Goal: Task Accomplishment & Management: Use online tool/utility

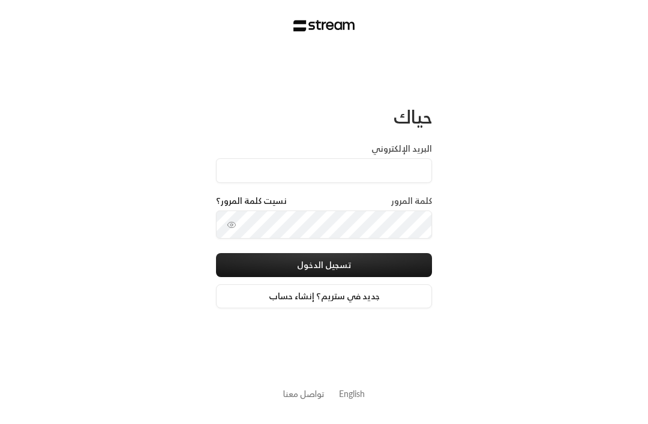
scroll to position [1, 0]
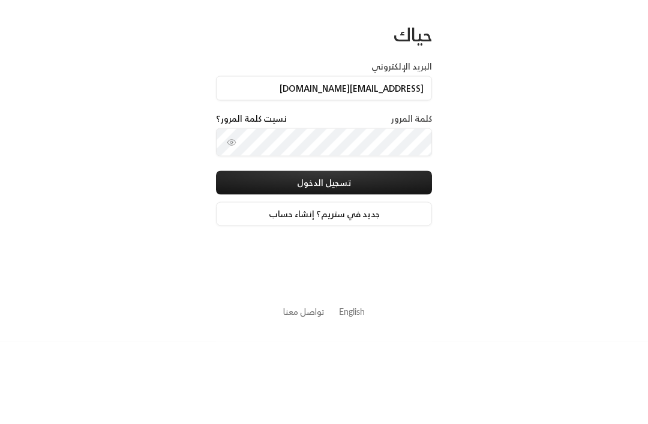
type input "[EMAIL_ADDRESS][DOMAIN_NAME]"
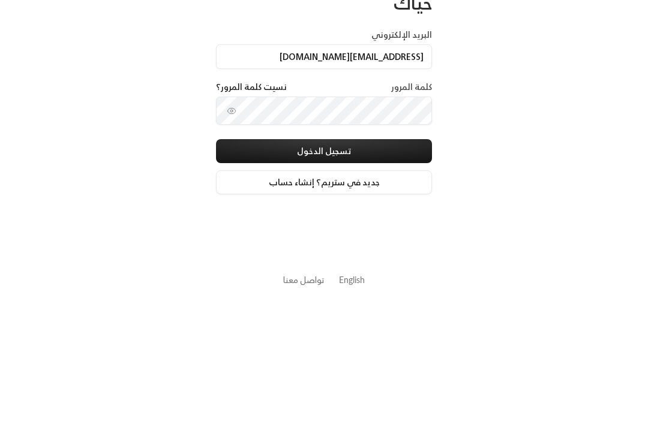
click at [379, 253] on button "تسجيل الدخول" at bounding box center [324, 265] width 216 height 24
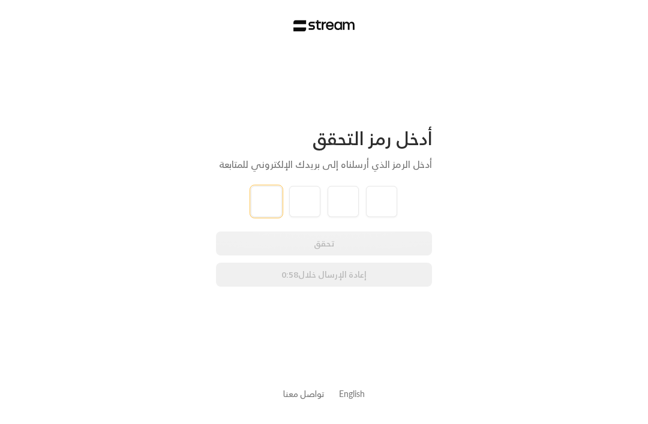
click at [272, 199] on input "tel" at bounding box center [266, 201] width 31 height 31
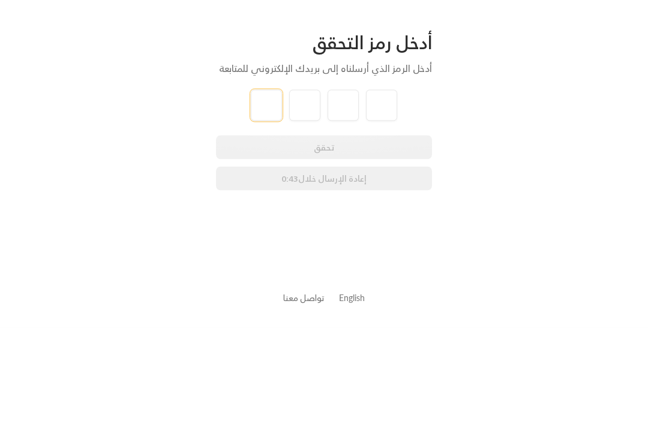
type input "2"
type input "8"
type input "0"
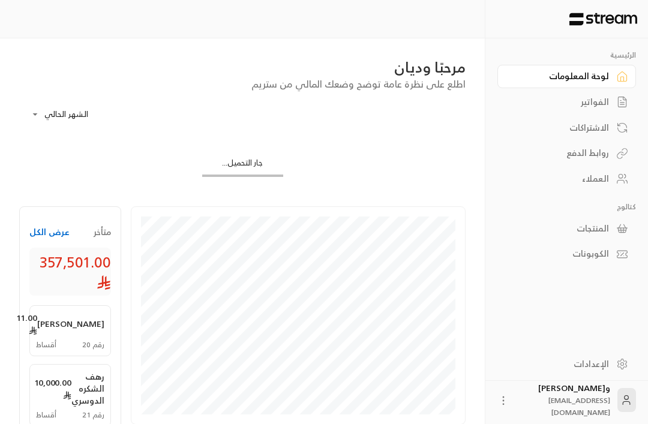
click at [606, 179] on div "العملاء" at bounding box center [561, 179] width 97 height 12
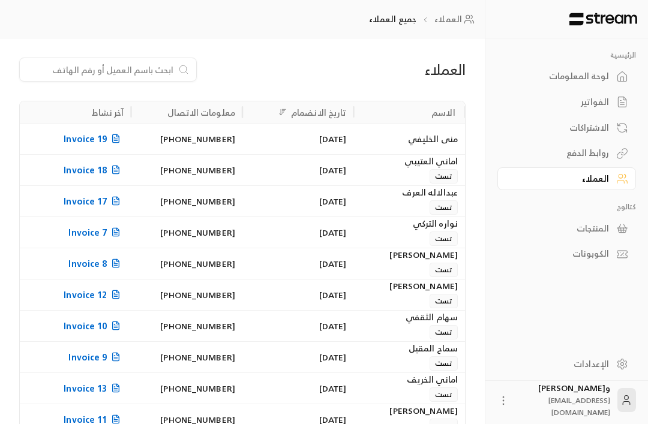
scroll to position [0, -1]
click at [142, 74] on input at bounding box center [100, 69] width 146 height 13
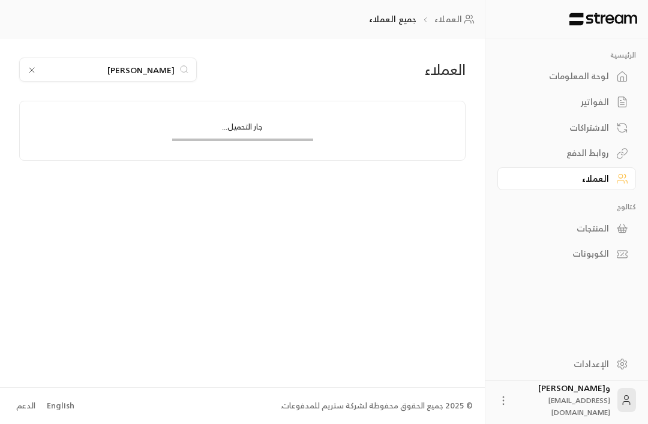
type input "[PERSON_NAME]"
click at [416, 139] on div "جار التحميل..." at bounding box center [242, 130] width 445 height 59
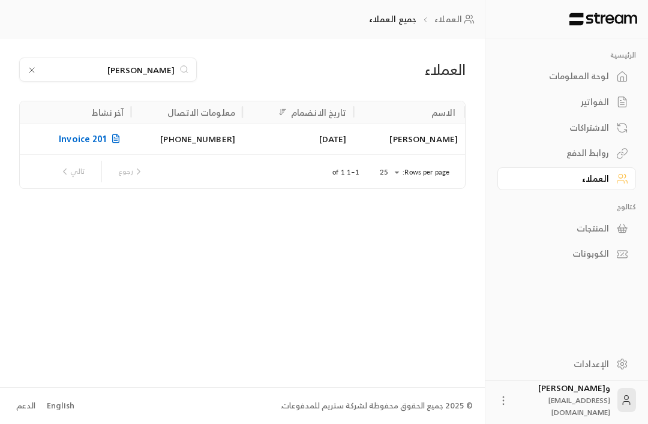
click at [353, 141] on div "[DATE]" at bounding box center [299, 138] width 112 height 31
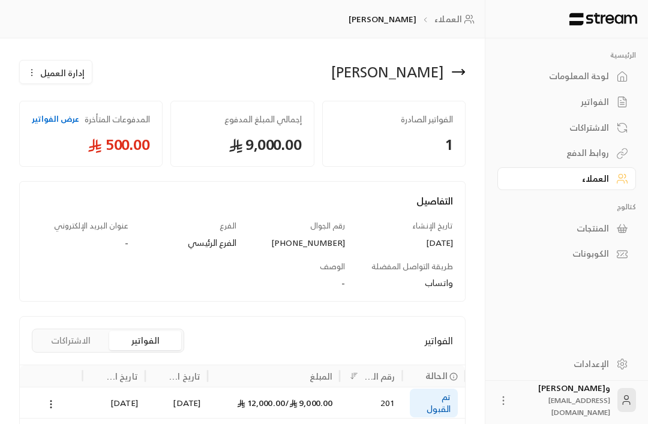
click at [34, 72] on icon "button" at bounding box center [32, 73] width 10 height 10
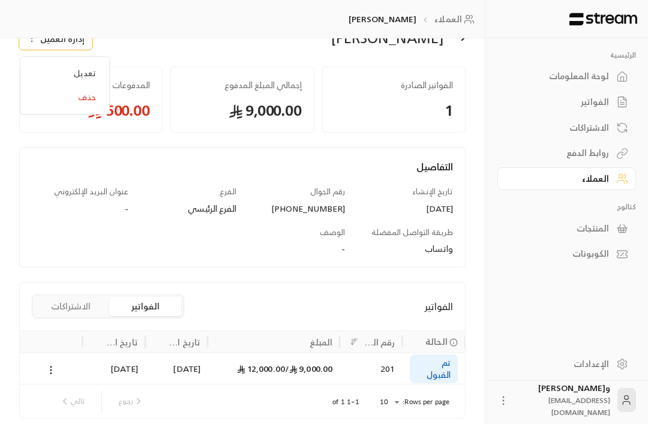
scroll to position [43, 0]
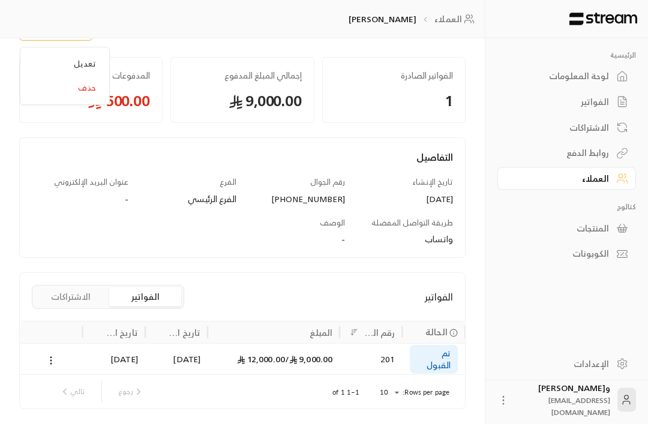
click at [175, 333] on div "تاريخ الإنشاء" at bounding box center [184, 333] width 32 height 15
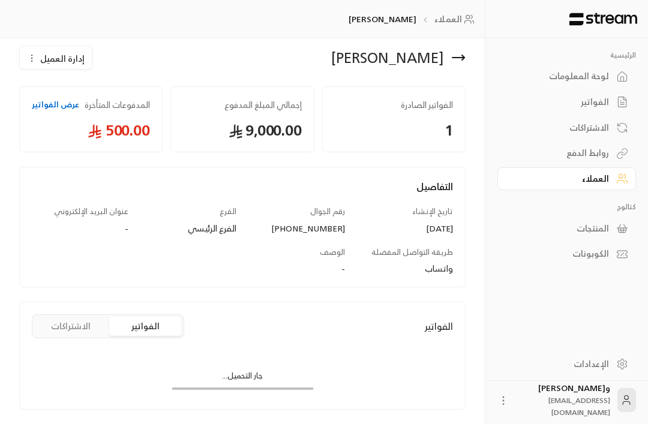
scroll to position [0, 0]
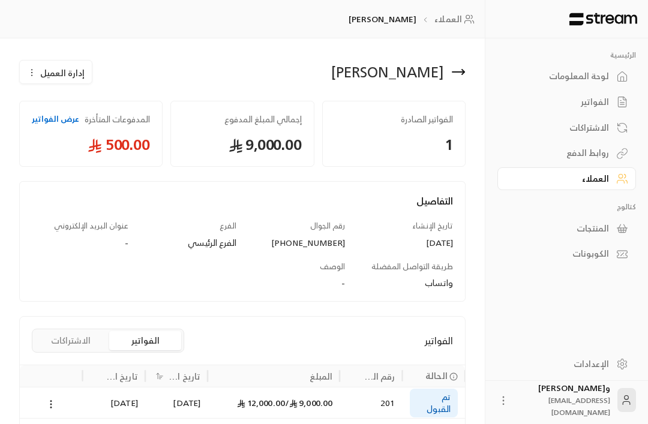
click at [66, 345] on button "الاشتراكات" at bounding box center [71, 340] width 72 height 19
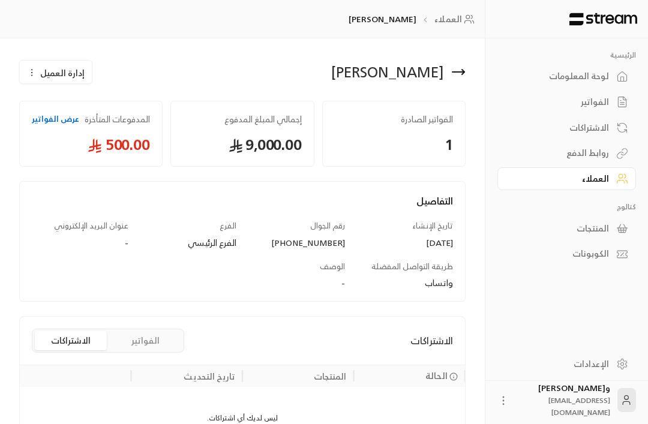
click at [154, 346] on button "الفواتير" at bounding box center [145, 340] width 72 height 19
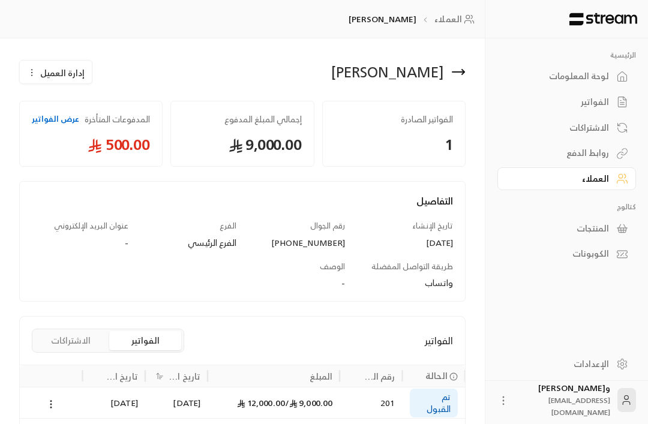
click at [373, 22] on p "[PERSON_NAME]" at bounding box center [383, 19] width 68 height 12
click at [452, 77] on icon at bounding box center [458, 72] width 14 height 14
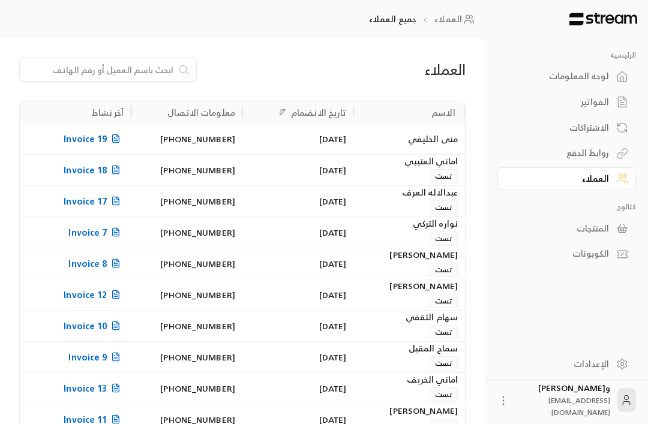
click at [168, 76] on input at bounding box center [100, 69] width 146 height 13
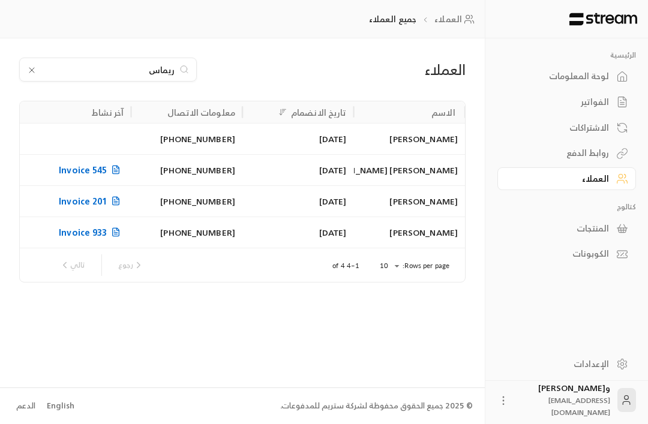
scroll to position [0, -1]
type input "[PERSON_NAME]"
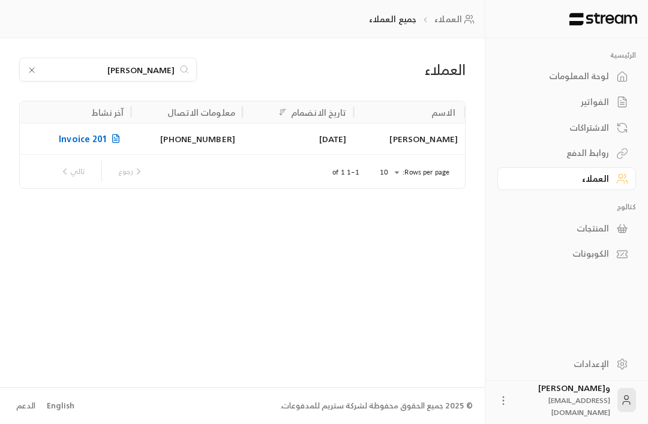
click at [213, 142] on div "[PHONE_NUMBER]" at bounding box center [187, 139] width 97 height 31
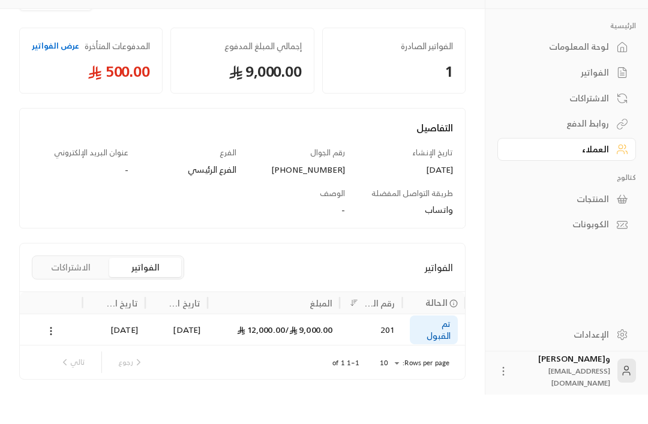
scroll to position [43, 0]
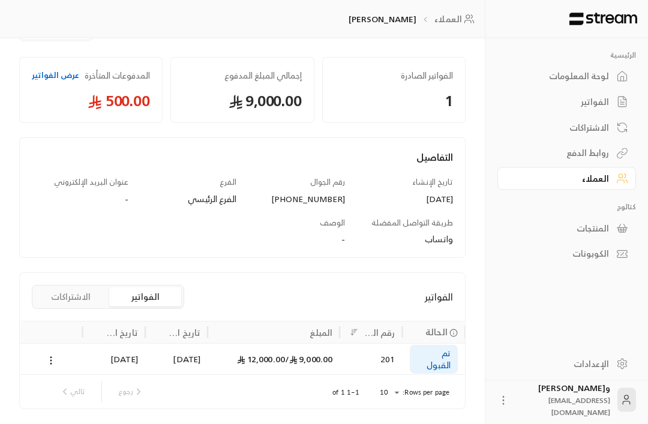
click at [432, 357] on span "تم القبول" at bounding box center [434, 360] width 34 height 24
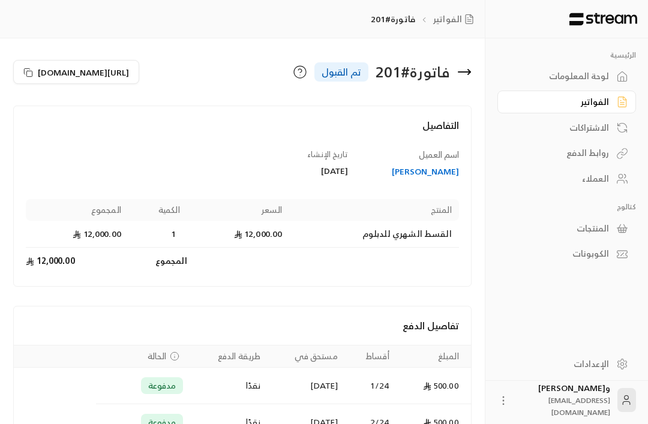
click at [33, 74] on icon at bounding box center [28, 73] width 10 height 10
click at [430, 174] on div "[PERSON_NAME]" at bounding box center [410, 172] width 100 height 12
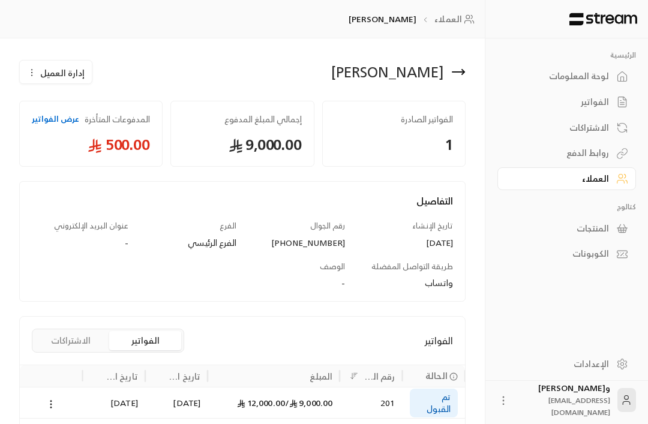
click at [308, 402] on span "9,000.00 /" at bounding box center [308, 403] width 47 height 15
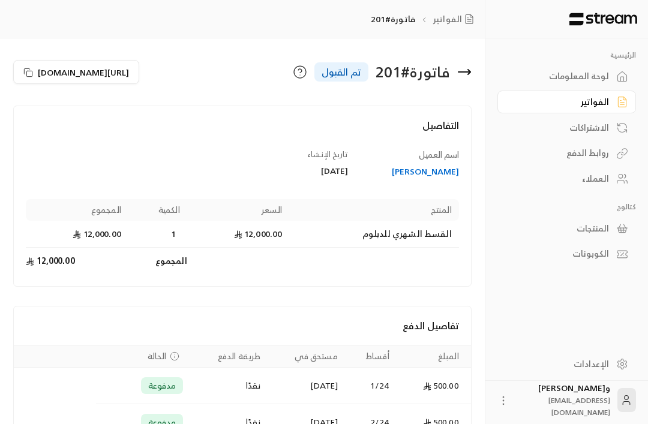
click at [31, 74] on icon at bounding box center [28, 73] width 10 height 10
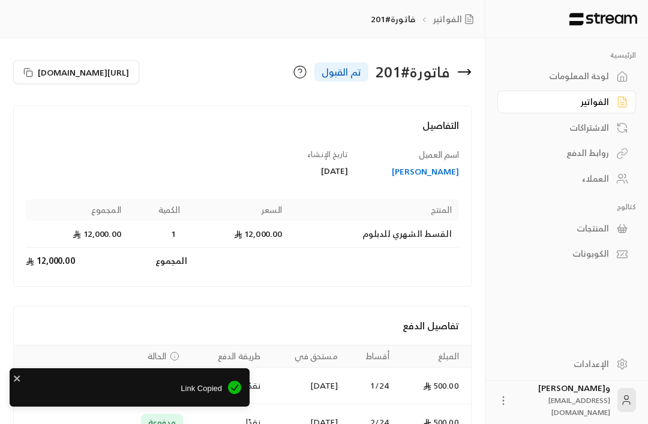
click at [33, 77] on button "[URL][DOMAIN_NAME]" at bounding box center [76, 72] width 126 height 24
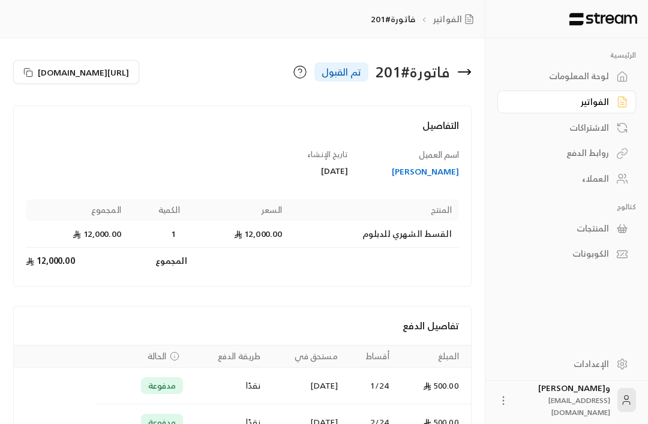
click at [468, 66] on icon at bounding box center [464, 72] width 14 height 14
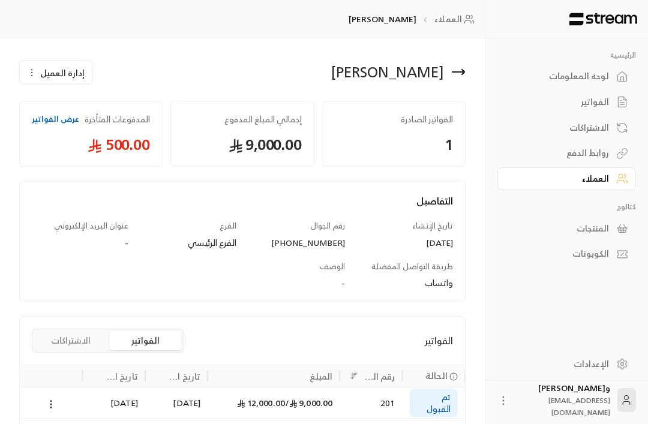
click at [461, 72] on icon at bounding box center [459, 72] width 12 height 0
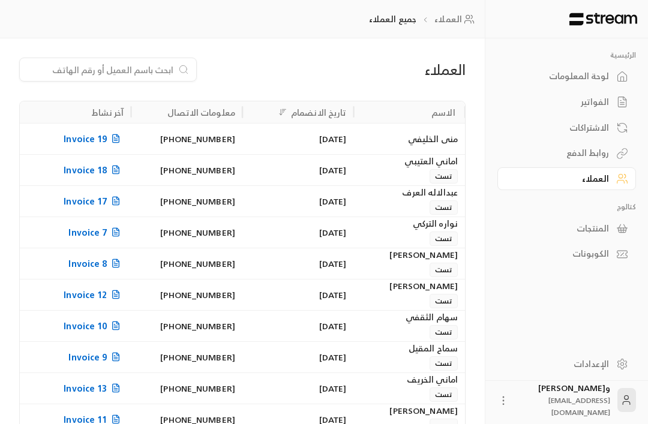
click at [168, 74] on input at bounding box center [100, 69] width 146 height 13
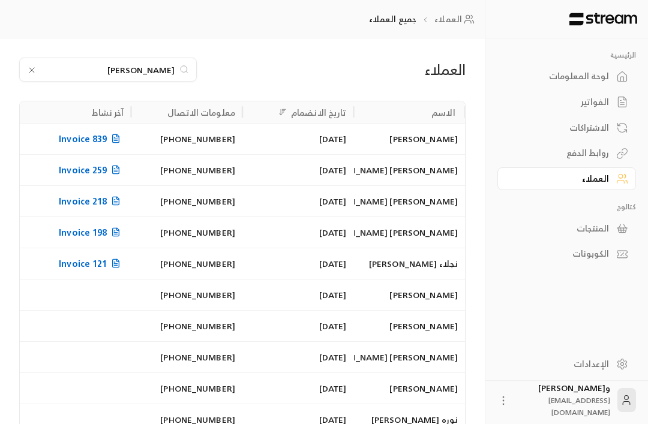
scroll to position [0, -1]
type input "[PERSON_NAME]"
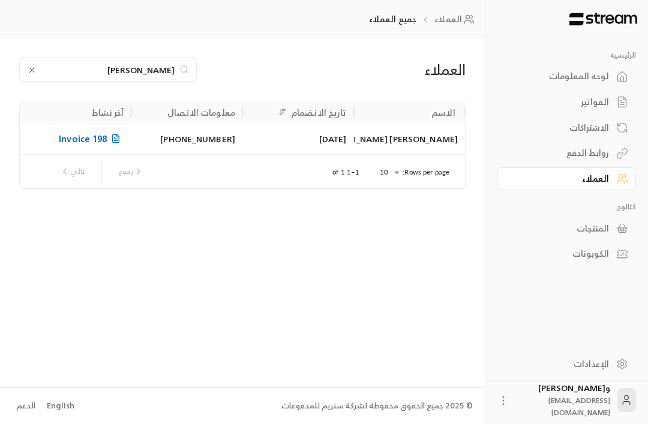
click at [409, 134] on div "[PERSON_NAME] [PERSON_NAME]" at bounding box center [409, 139] width 97 height 31
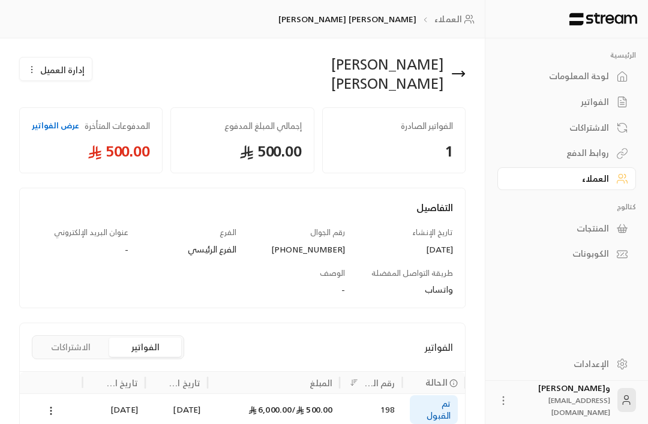
scroll to position [11, 0]
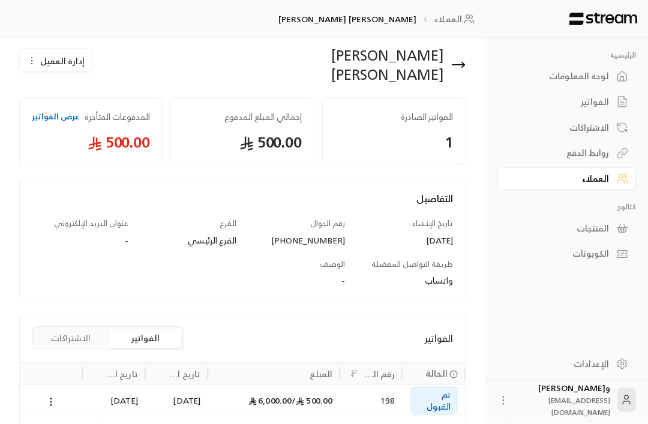
click at [318, 394] on span "500.00 /" at bounding box center [312, 401] width 41 height 15
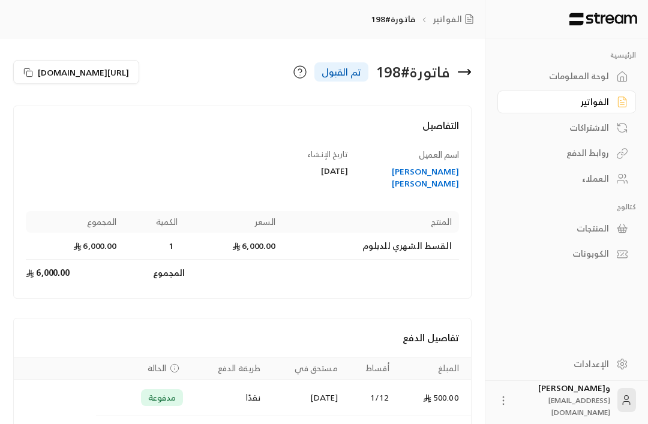
click at [36, 69] on button "[URL][DOMAIN_NAME]" at bounding box center [76, 72] width 126 height 24
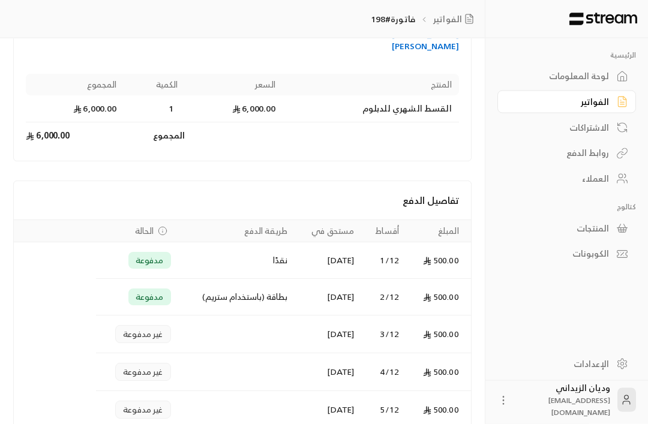
scroll to position [137, 0]
